Goal: Obtain resource: Download file/media

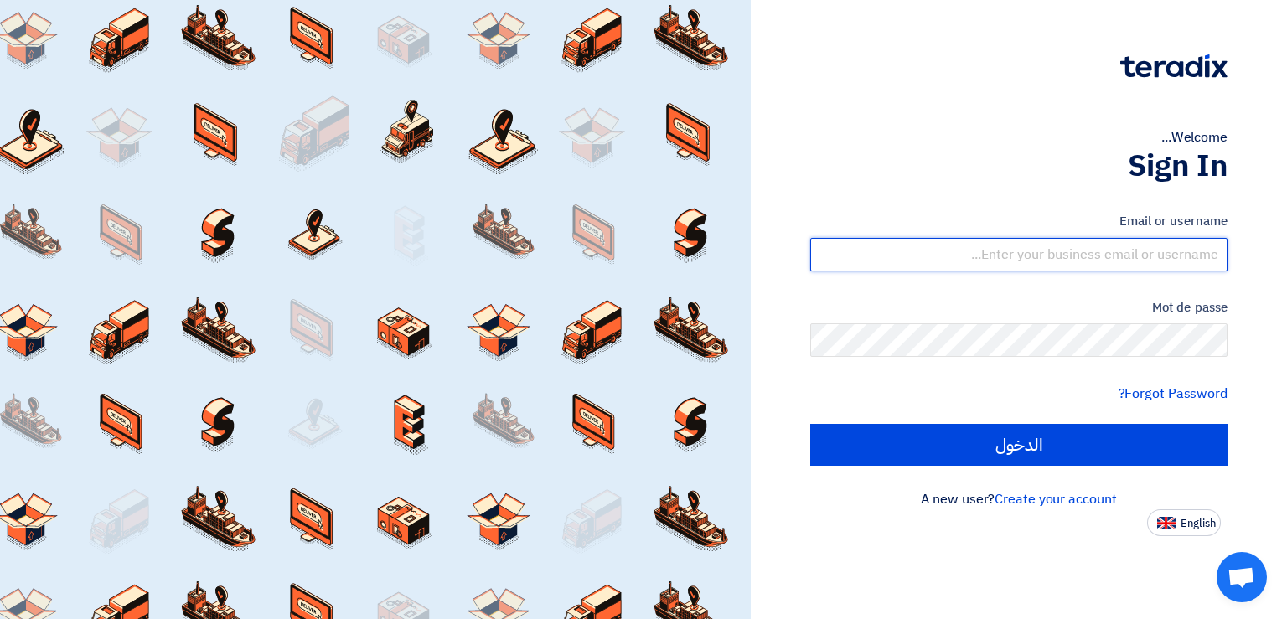
click at [1005, 258] on input "text" at bounding box center [1019, 255] width 417 height 34
paste input "[PERSON_NAME][EMAIL_ADDRESS][DOMAIN_NAME]"
type input "[PERSON_NAME][EMAIL_ADDRESS][DOMAIN_NAME]"
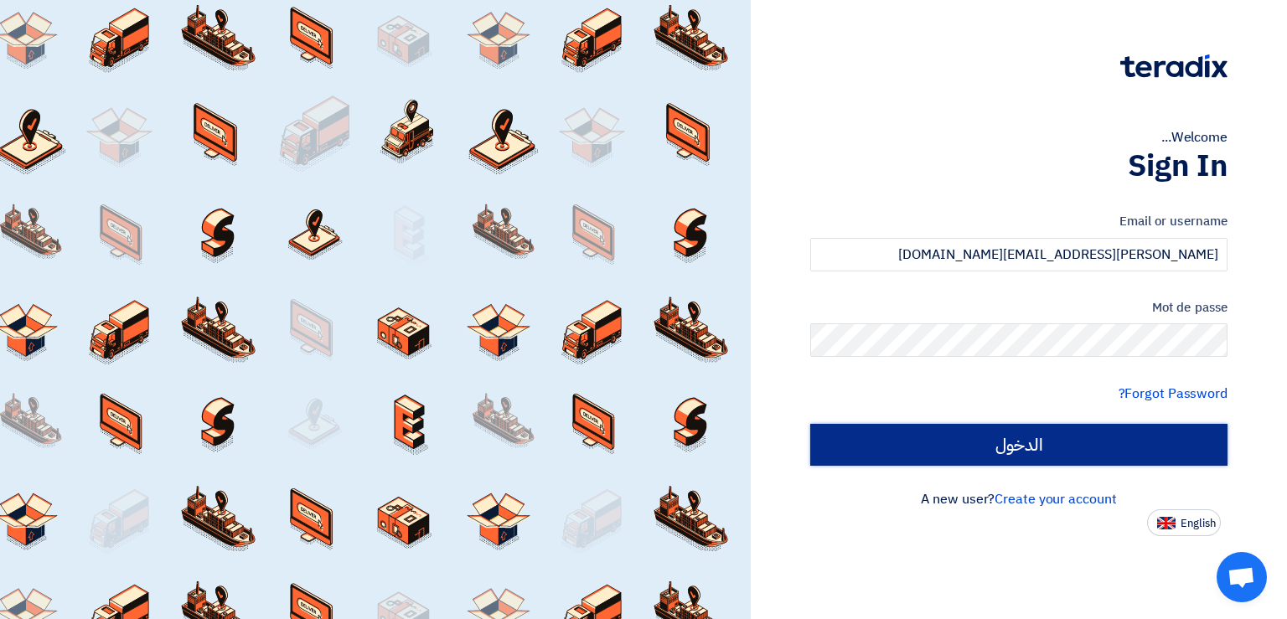
click at [1049, 454] on input "الدخول" at bounding box center [1019, 445] width 417 height 42
type input "Sign in"
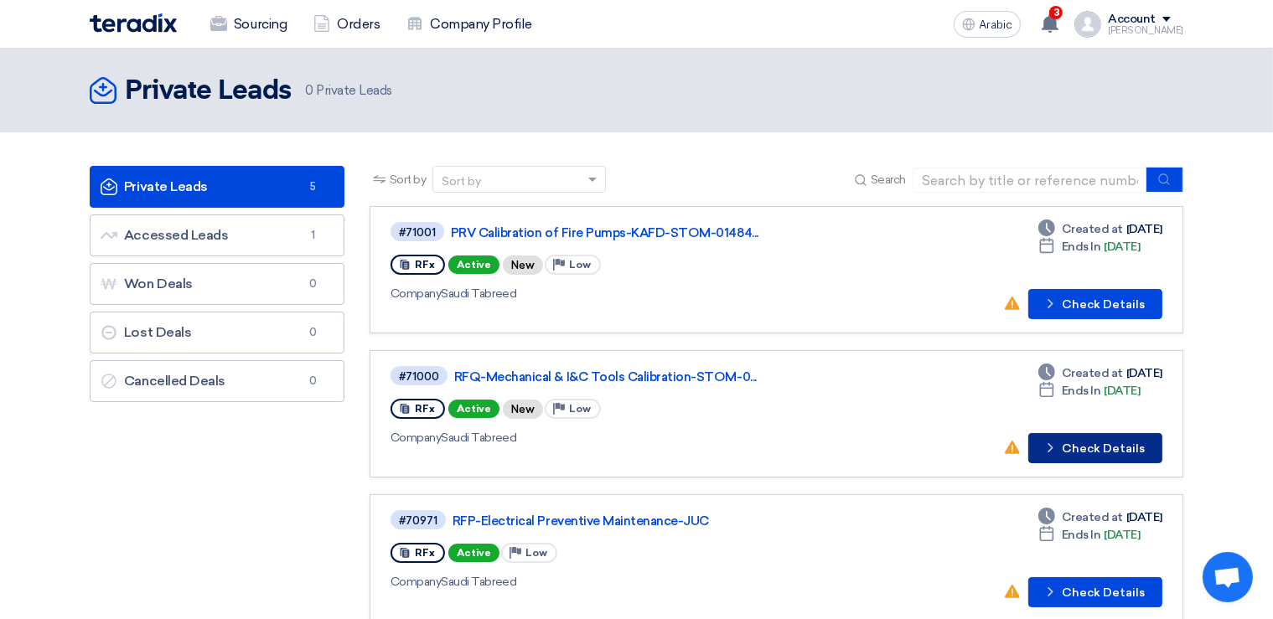
click at [1111, 448] on button "Check details Check Details" at bounding box center [1095, 448] width 134 height 30
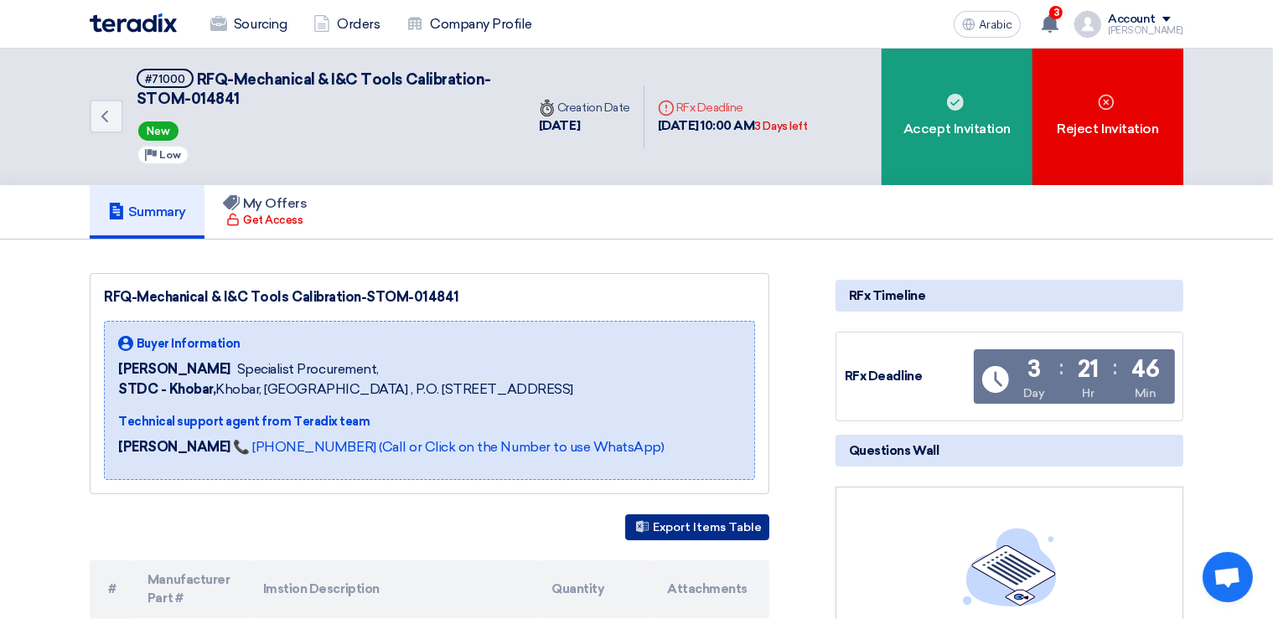
click at [697, 522] on button "Export Items Table" at bounding box center [697, 528] width 144 height 26
click at [109, 118] on icon "Back" at bounding box center [105, 116] width 20 height 20
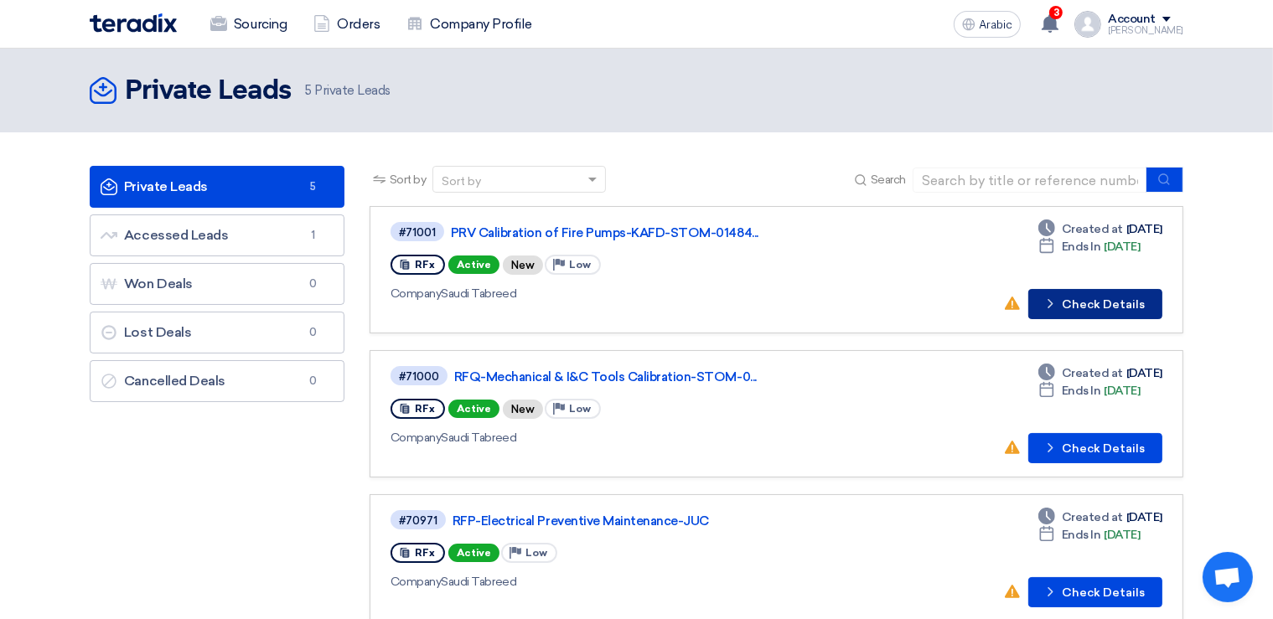
click at [1065, 298] on button "Check details Check Details" at bounding box center [1095, 304] width 134 height 30
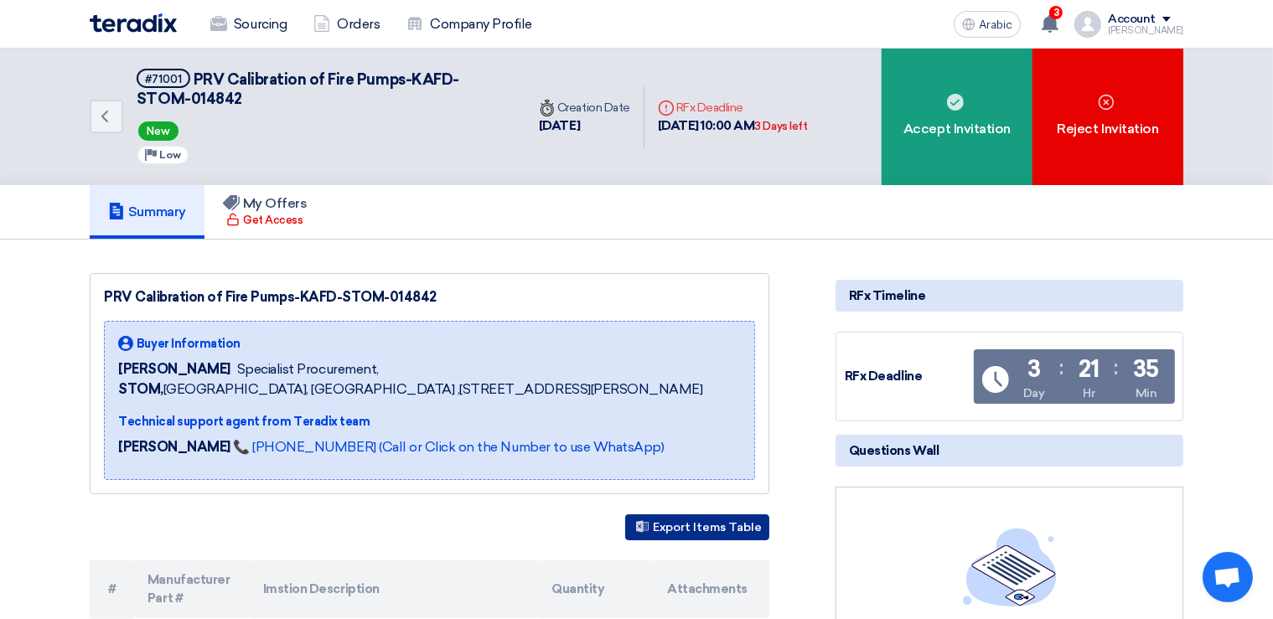
click at [718, 541] on button "Export Items Table" at bounding box center [697, 528] width 144 height 26
